Goal: Complete application form

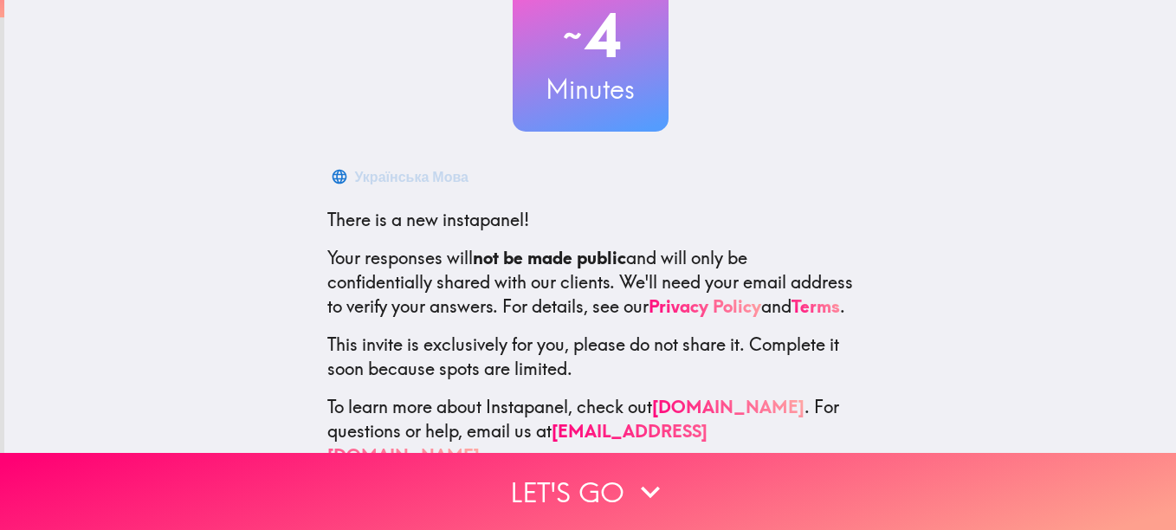
scroll to position [191, 0]
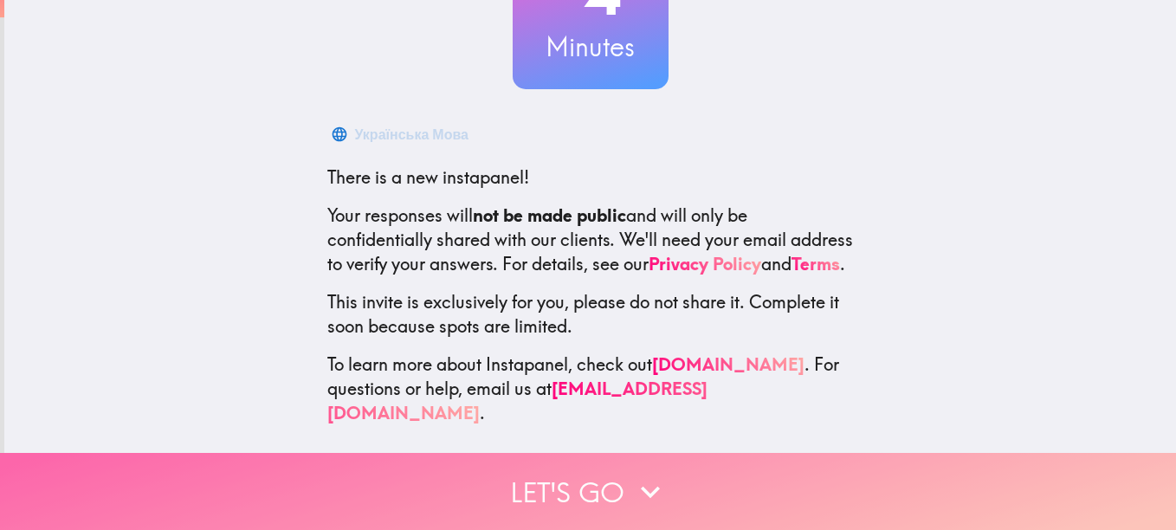
click at [553, 467] on button "Let's go" at bounding box center [588, 491] width 1176 height 77
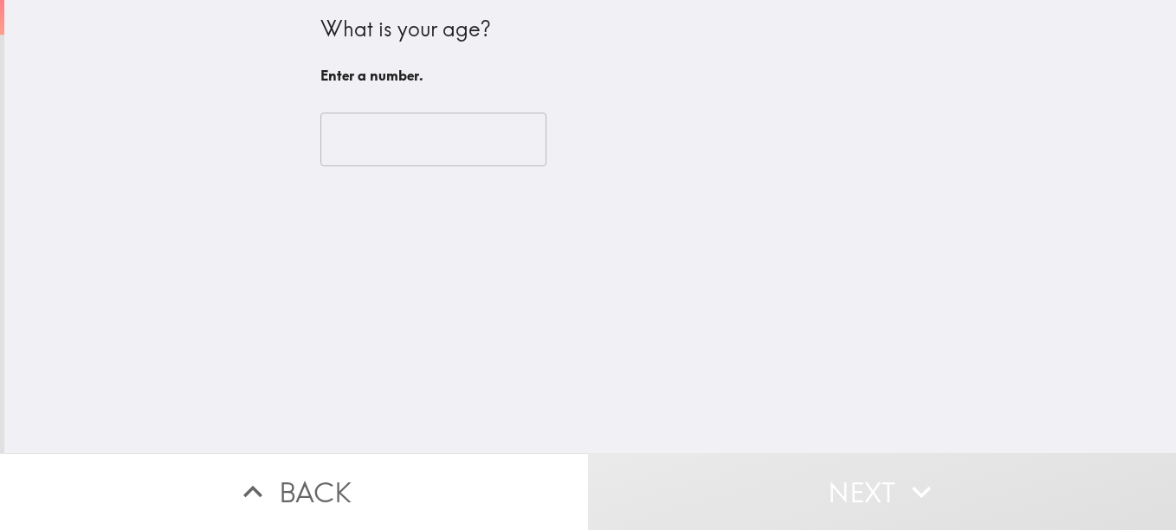
click at [434, 126] on input "number" at bounding box center [433, 140] width 226 height 54
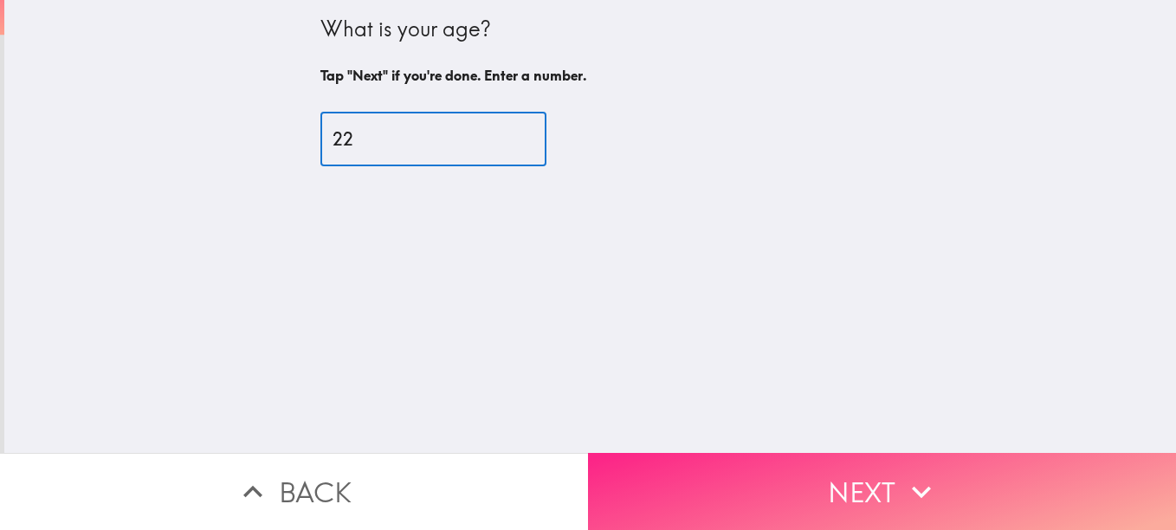
type input "22"
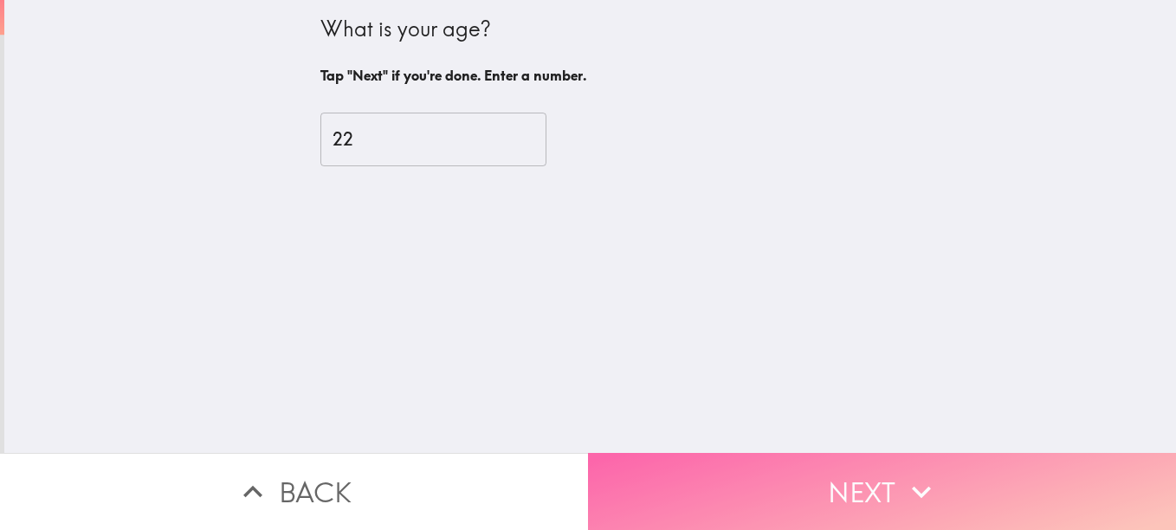
click at [727, 504] on button "Next" at bounding box center [882, 491] width 588 height 77
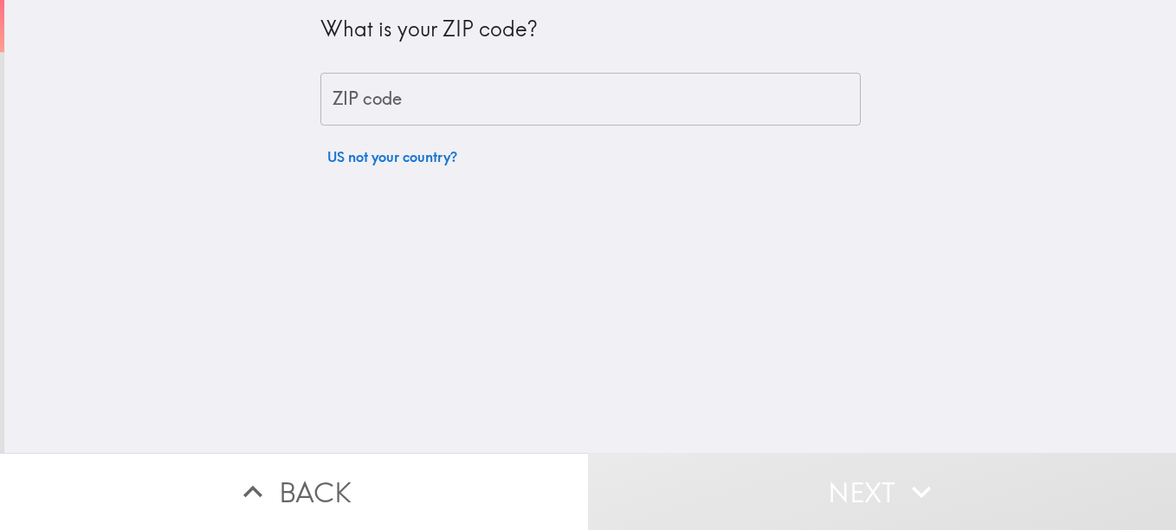
click at [468, 85] on input "ZIP code" at bounding box center [590, 100] width 541 height 54
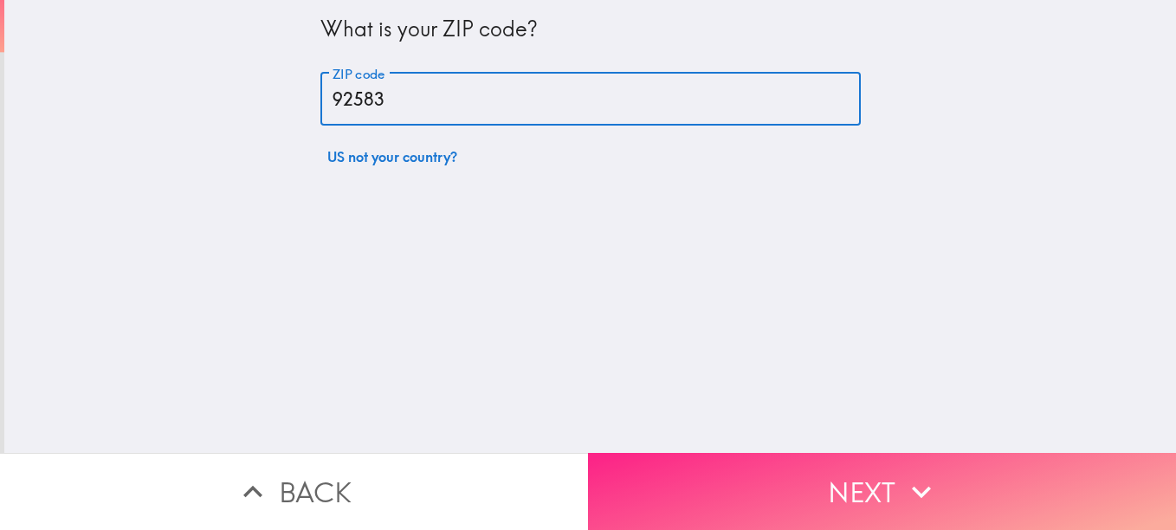
type input "92583"
click at [651, 470] on button "Next" at bounding box center [882, 491] width 588 height 77
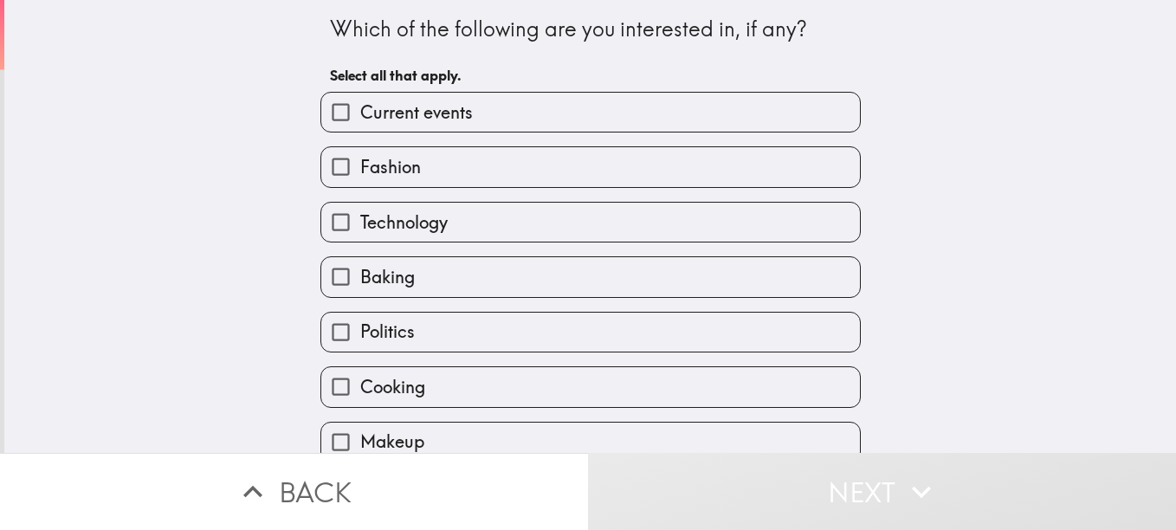
click at [441, 115] on span "Current events" at bounding box center [416, 112] width 113 height 24
click at [360, 115] on input "Current events" at bounding box center [340, 112] width 39 height 39
checkbox input "true"
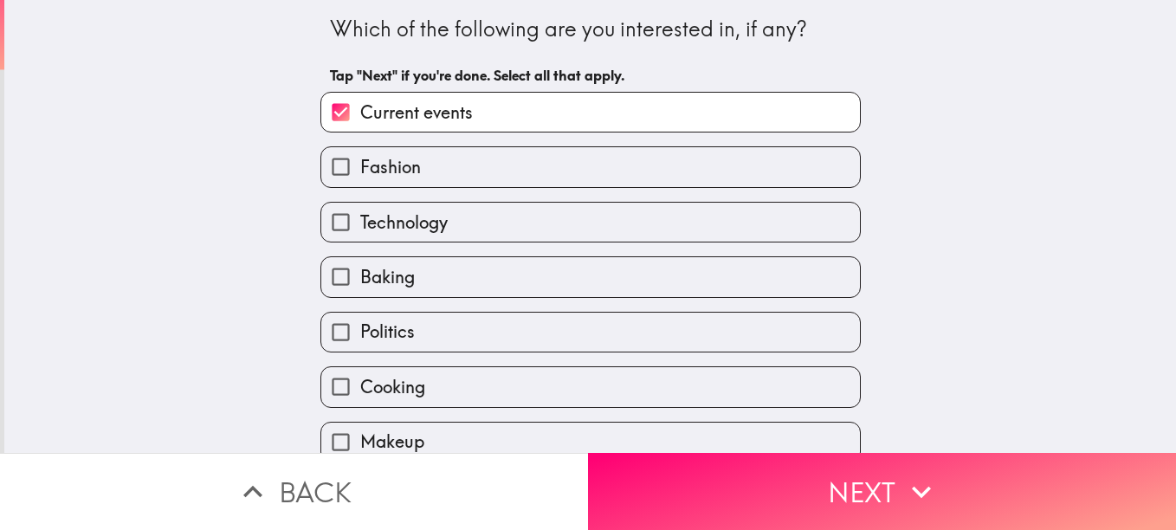
click at [417, 222] on span "Technology" at bounding box center [403, 222] width 87 height 24
click at [360, 222] on input "Technology" at bounding box center [340, 222] width 39 height 39
checkbox input "true"
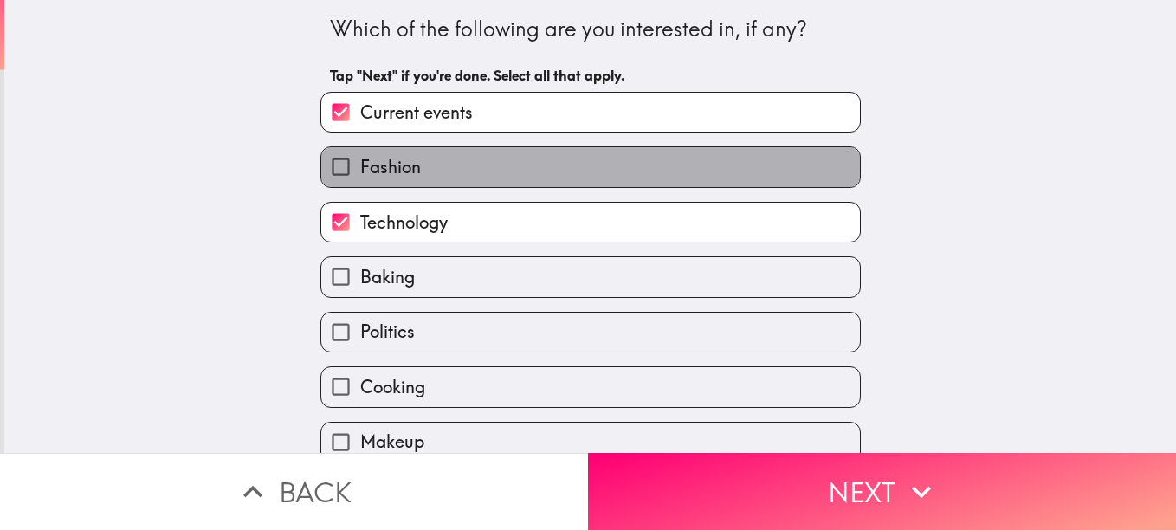
click at [410, 175] on label "Fashion" at bounding box center [590, 166] width 539 height 39
click at [360, 175] on input "Fashion" at bounding box center [340, 166] width 39 height 39
checkbox input "true"
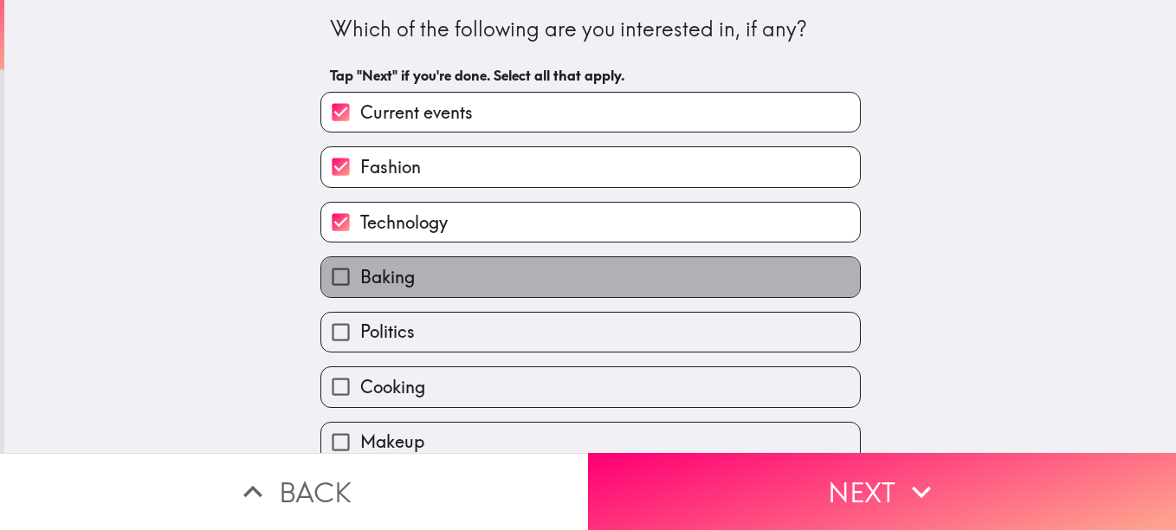
drag, startPoint x: 416, startPoint y: 291, endPoint x: 398, endPoint y: 311, distance: 27.0
click at [398, 311] on div "Current events Fashion Technology Baking Politics Cooking Makeup Skincare I don…" at bounding box center [584, 325] width 554 height 495
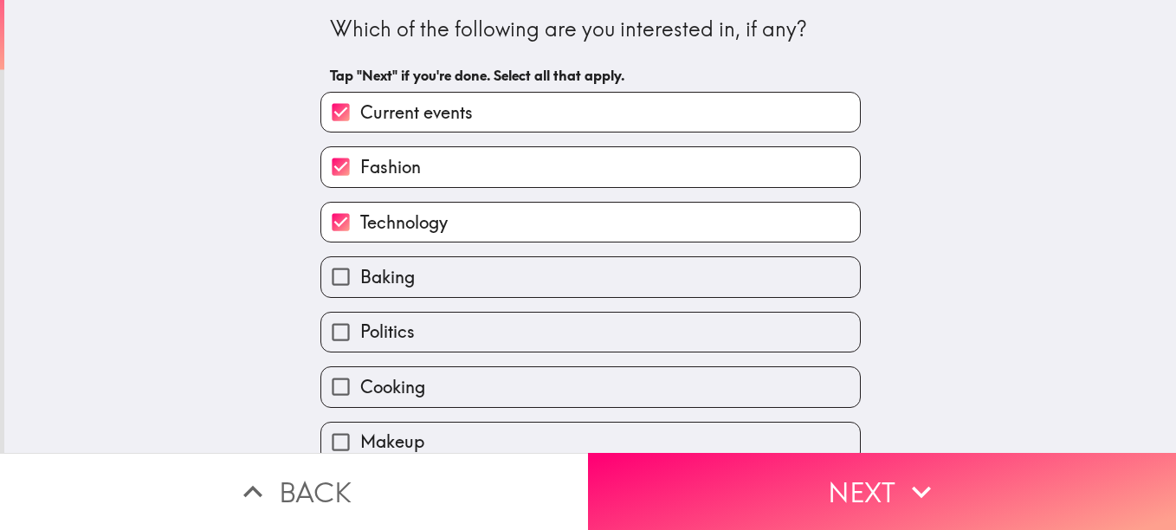
click at [346, 340] on input "Politics" at bounding box center [340, 332] width 39 height 39
checkbox input "true"
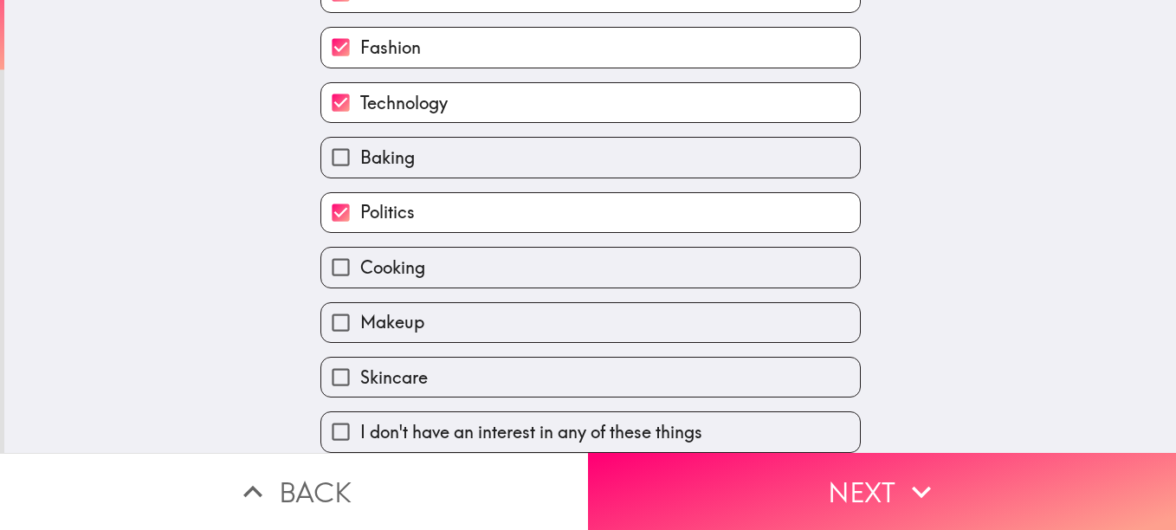
scroll to position [133, 0]
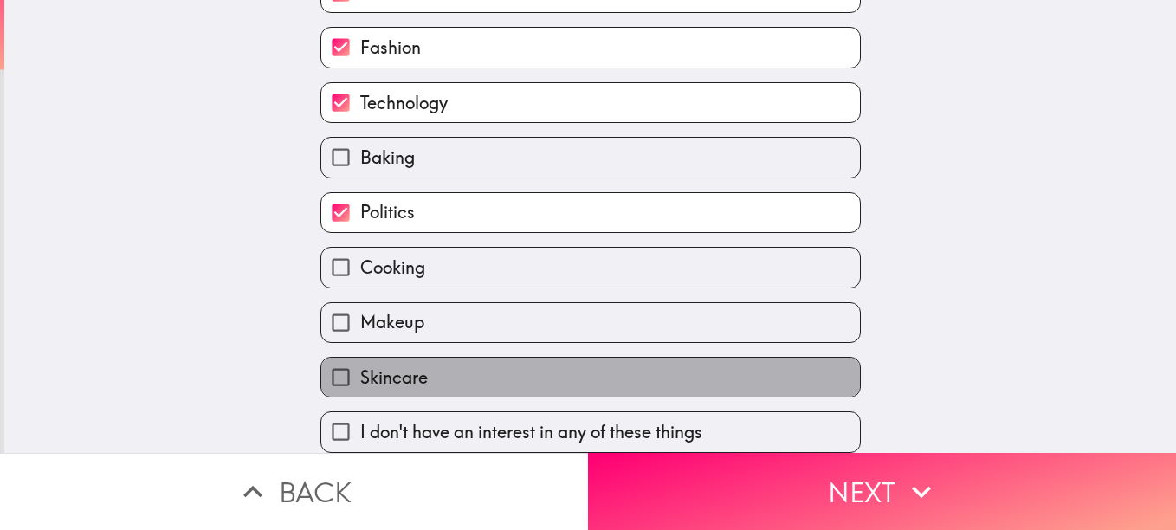
click at [360, 366] on span "Skincare" at bounding box center [394, 378] width 68 height 24
click at [352, 361] on input "Skincare" at bounding box center [340, 377] width 39 height 39
checkbox input "true"
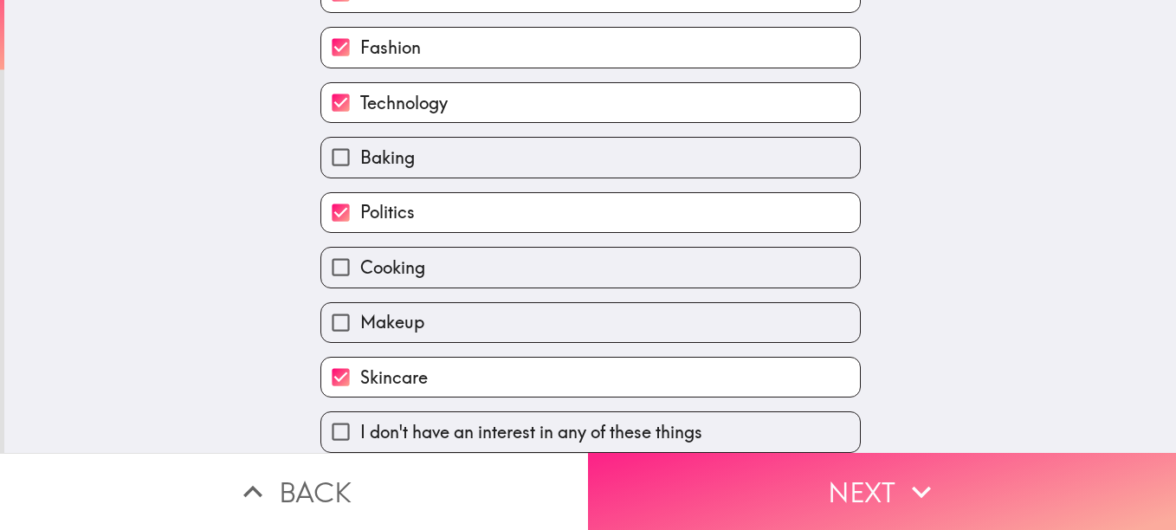
click at [748, 458] on button "Next" at bounding box center [882, 491] width 588 height 77
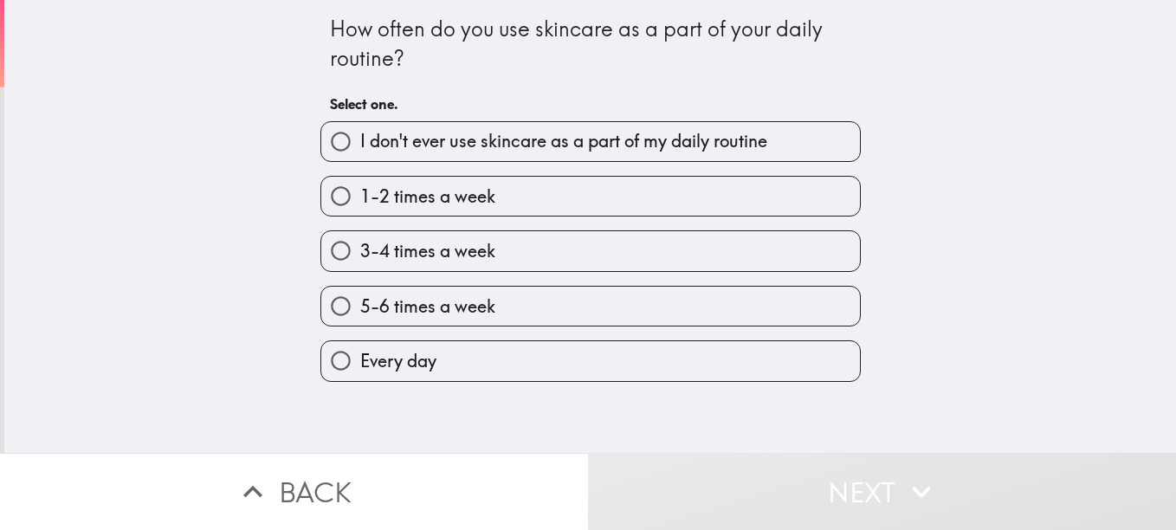
click at [625, 188] on label "1-2 times a week" at bounding box center [590, 196] width 539 height 39
click at [360, 188] on input "1-2 times a week" at bounding box center [340, 196] width 39 height 39
radio input "true"
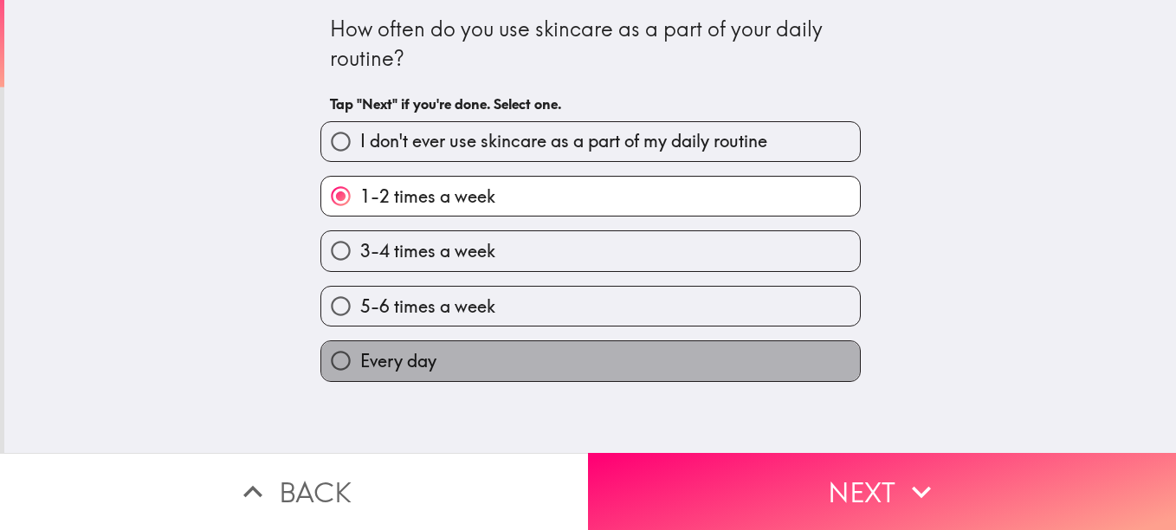
click at [541, 361] on label "Every day" at bounding box center [590, 360] width 539 height 39
click at [360, 361] on input "Every day" at bounding box center [340, 360] width 39 height 39
radio input "true"
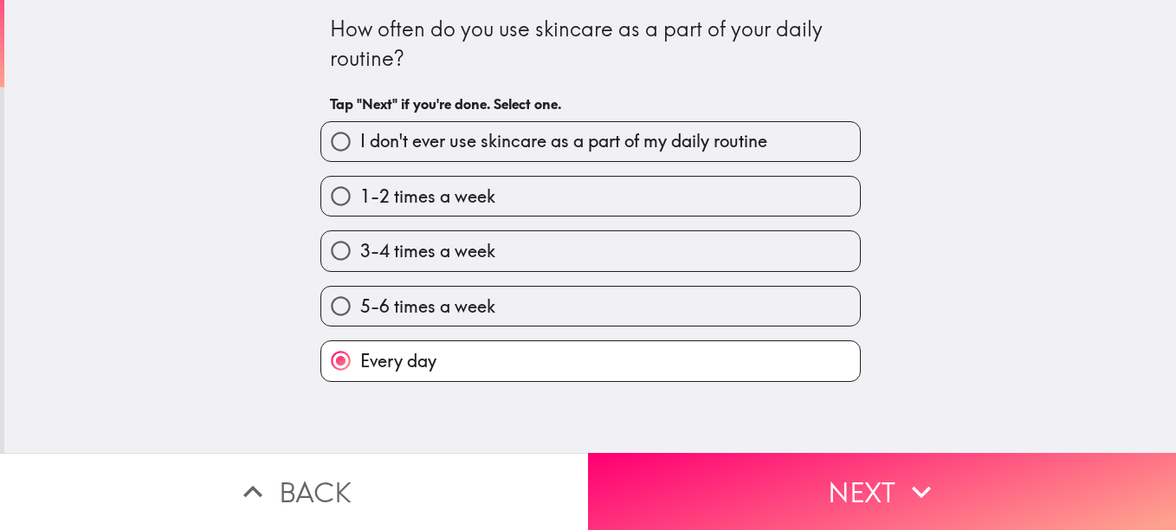
click at [680, 430] on div "How often do you use skincare as a part of your daily routine? Tap "Next" if yo…" at bounding box center [590, 226] width 1172 height 453
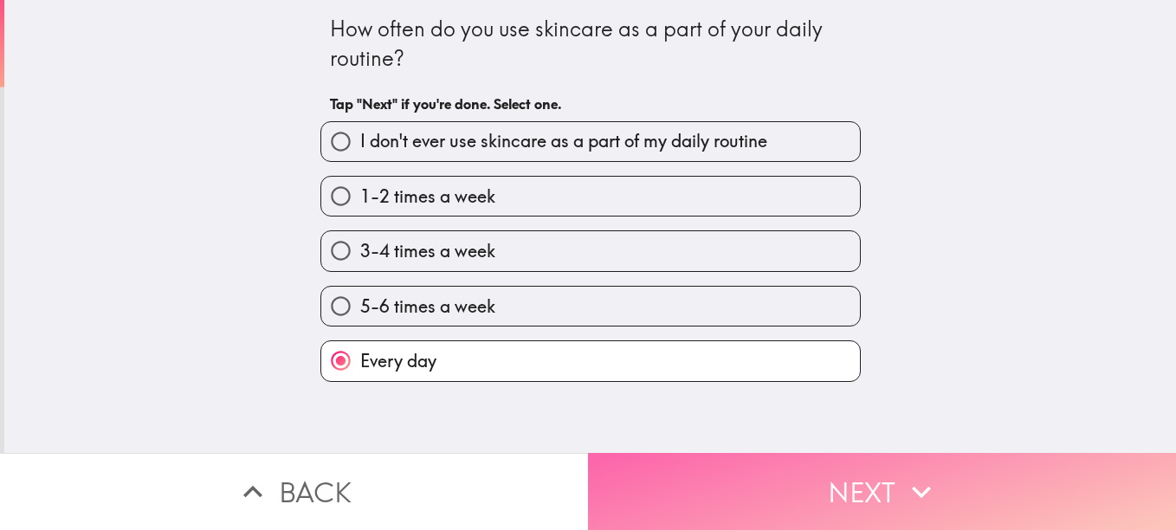
click at [651, 469] on button "Next" at bounding box center [882, 491] width 588 height 77
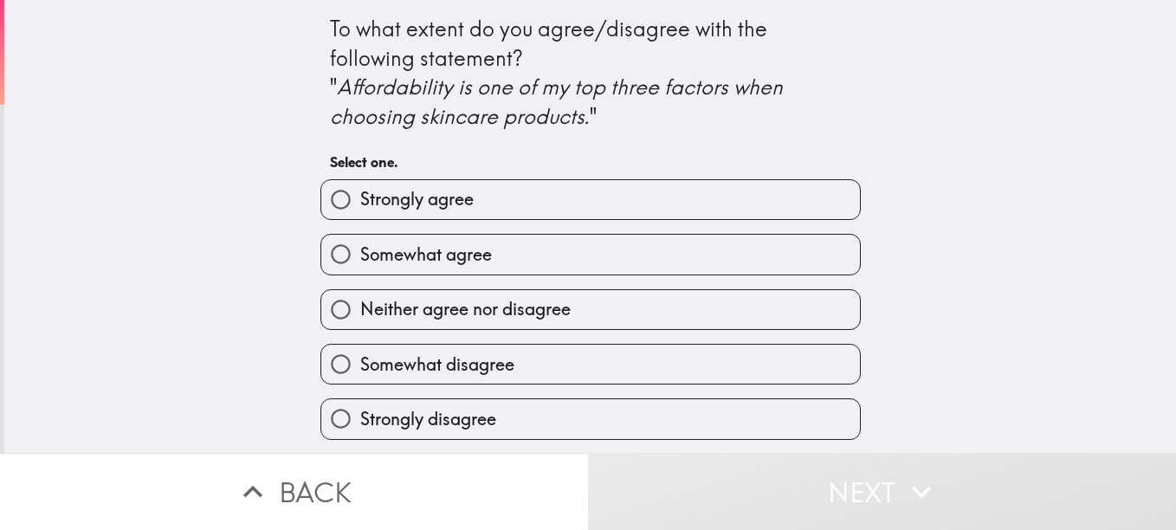
click at [571, 209] on label "Strongly agree" at bounding box center [590, 199] width 539 height 39
click at [360, 209] on input "Strongly agree" at bounding box center [340, 199] width 39 height 39
radio input "true"
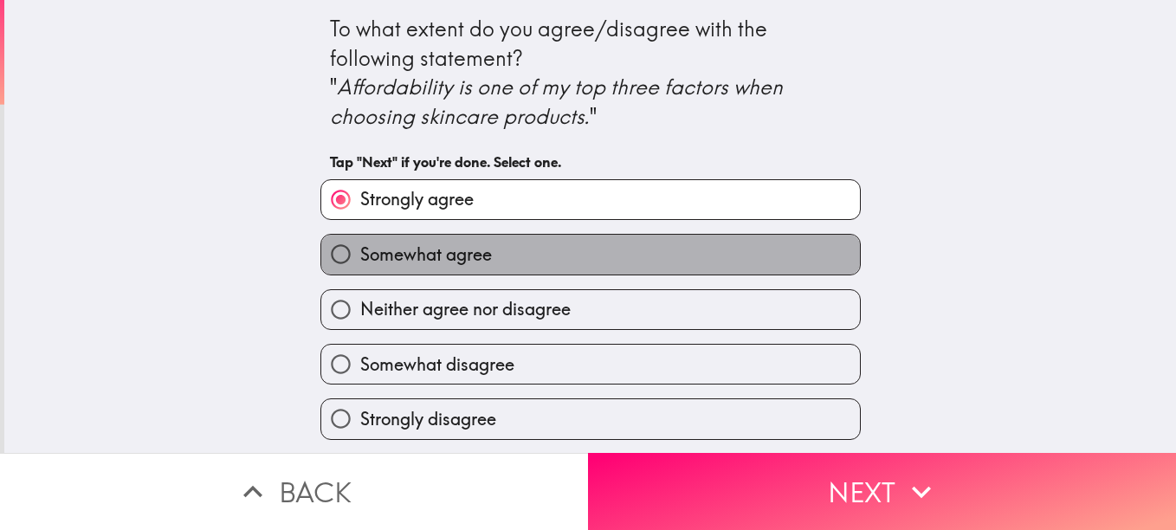
click at [663, 257] on label "Somewhat agree" at bounding box center [590, 254] width 539 height 39
click at [360, 257] on input "Somewhat agree" at bounding box center [340, 254] width 39 height 39
radio input "true"
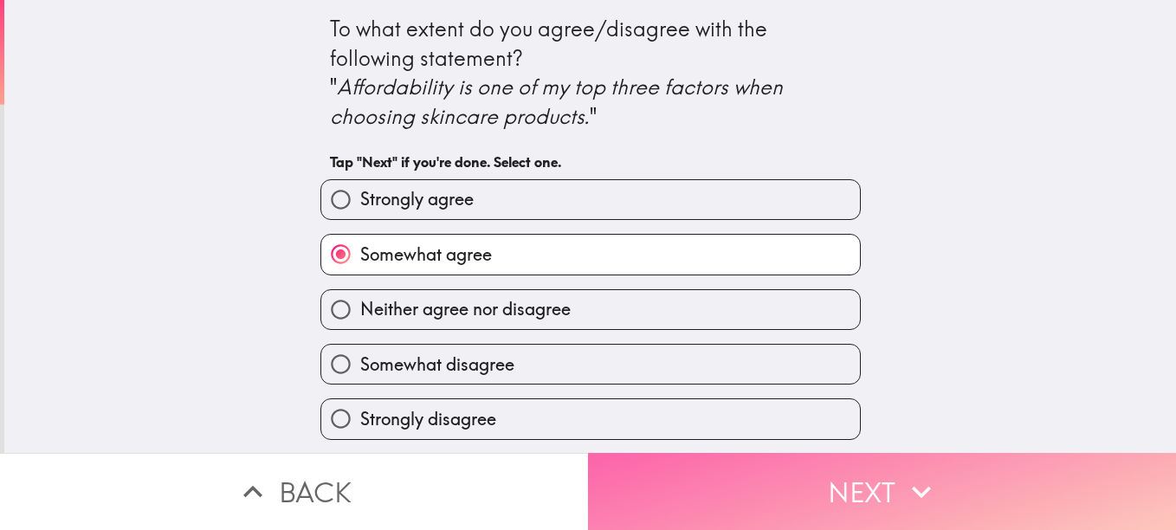
click at [734, 454] on button "Next" at bounding box center [882, 491] width 588 height 77
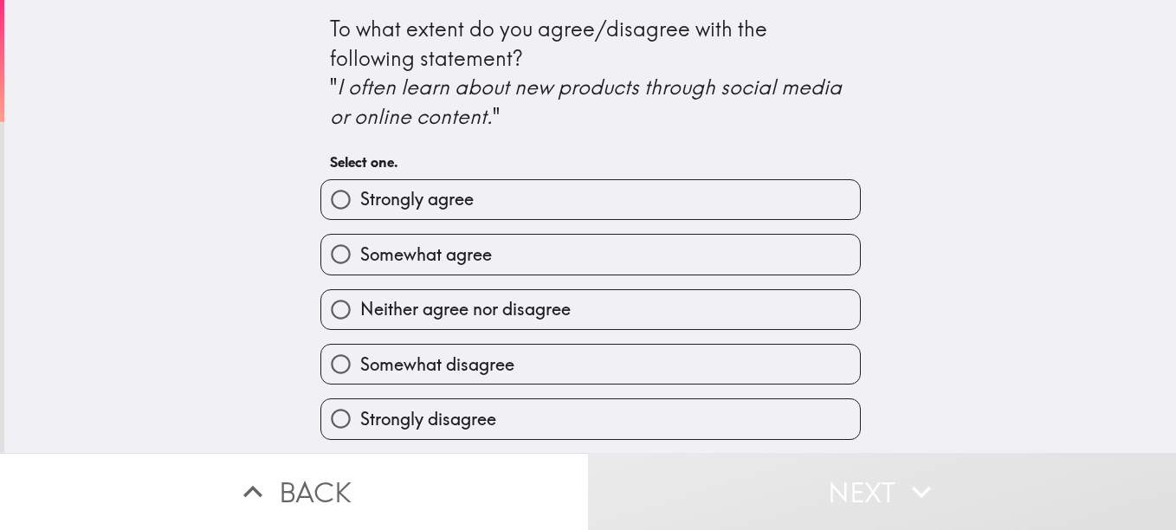
click at [646, 256] on label "Somewhat agree" at bounding box center [590, 254] width 539 height 39
click at [360, 256] on input "Somewhat agree" at bounding box center [340, 254] width 39 height 39
radio input "true"
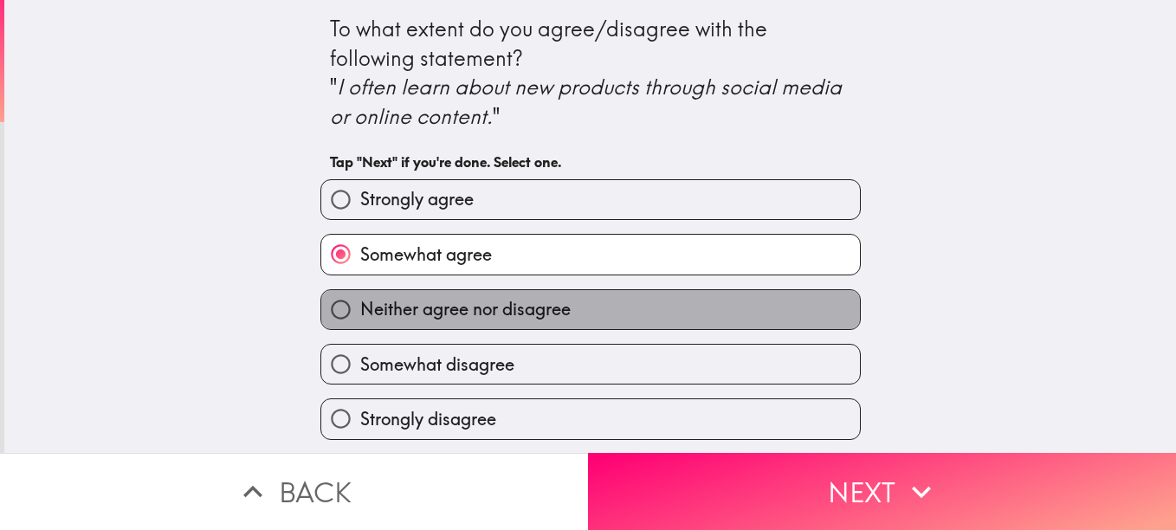
click at [607, 304] on label "Neither agree nor disagree" at bounding box center [590, 309] width 539 height 39
click at [360, 304] on input "Neither agree nor disagree" at bounding box center [340, 309] width 39 height 39
radio input "true"
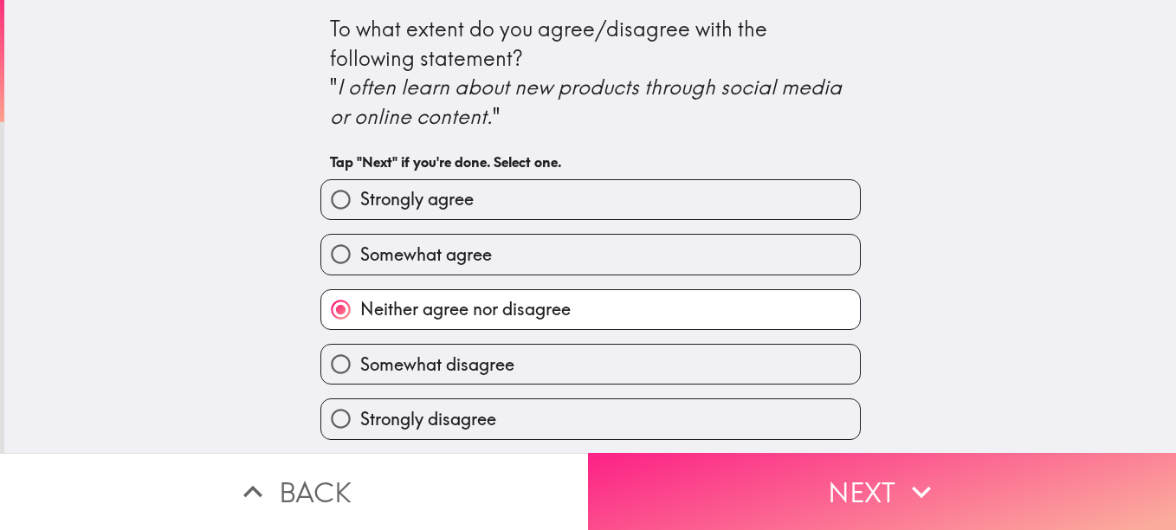
click at [763, 463] on button "Next" at bounding box center [882, 491] width 588 height 77
